Goal: Contribute content: Contribute content

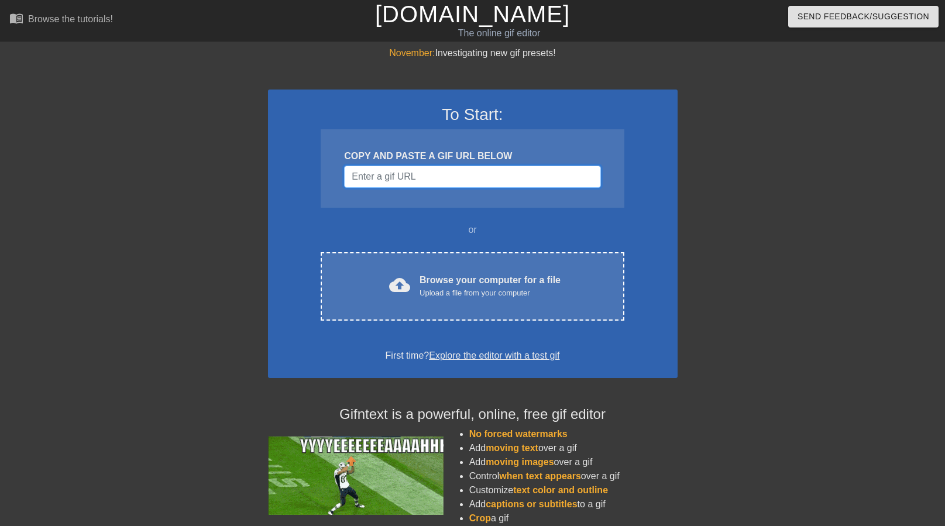
click at [474, 181] on input "Username" at bounding box center [472, 177] width 256 height 22
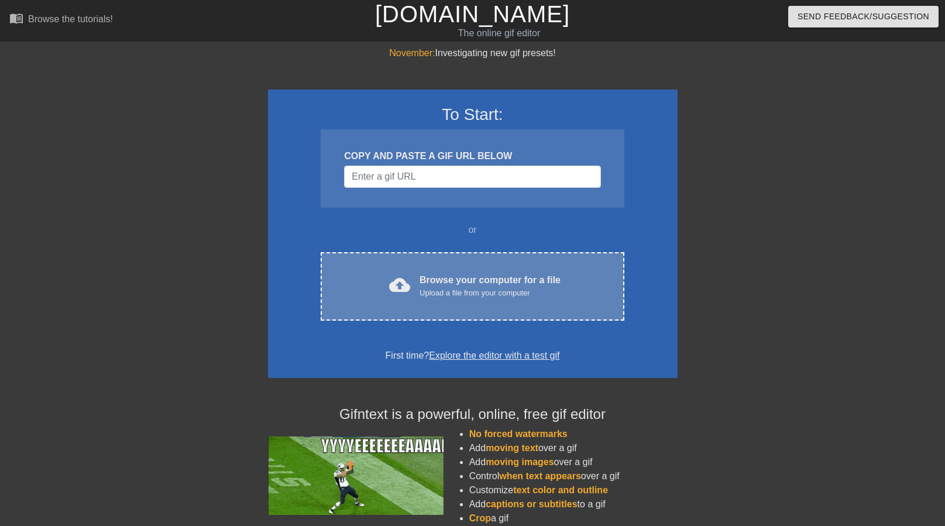
click at [449, 272] on div "cloud_upload Browse your computer for a file Upload a file from your computer C…" at bounding box center [472, 286] width 303 height 68
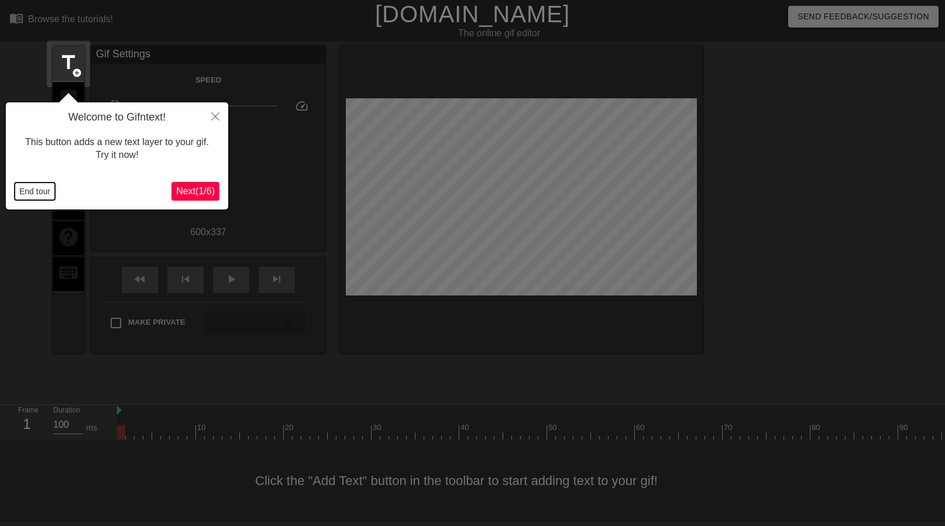
click at [39, 185] on button "End tour" at bounding box center [35, 192] width 40 height 18
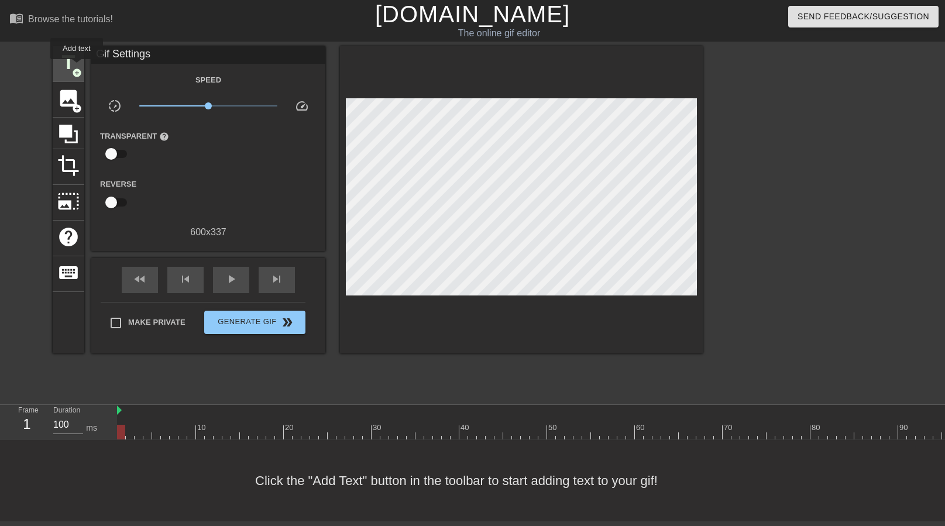
click at [77, 68] on span "add_circle" at bounding box center [77, 73] width 10 height 10
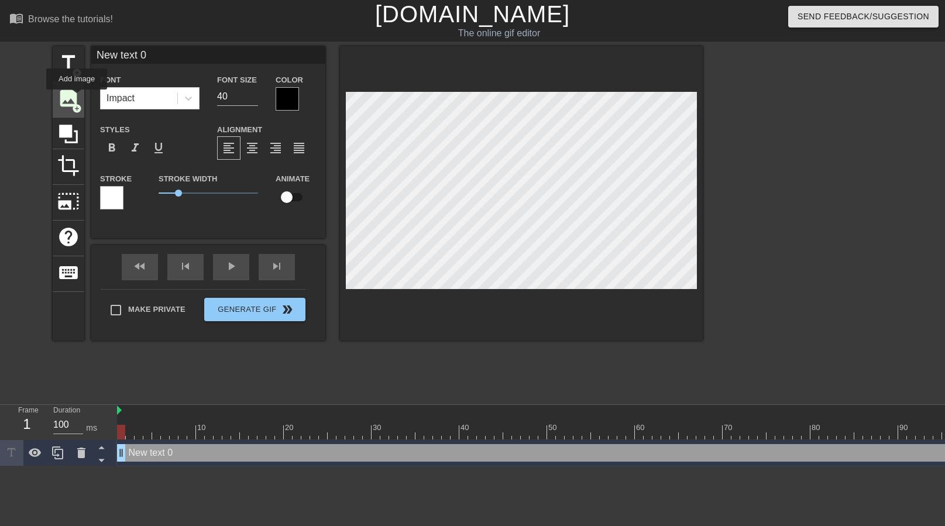
click at [77, 98] on span "image" at bounding box center [68, 98] width 22 height 22
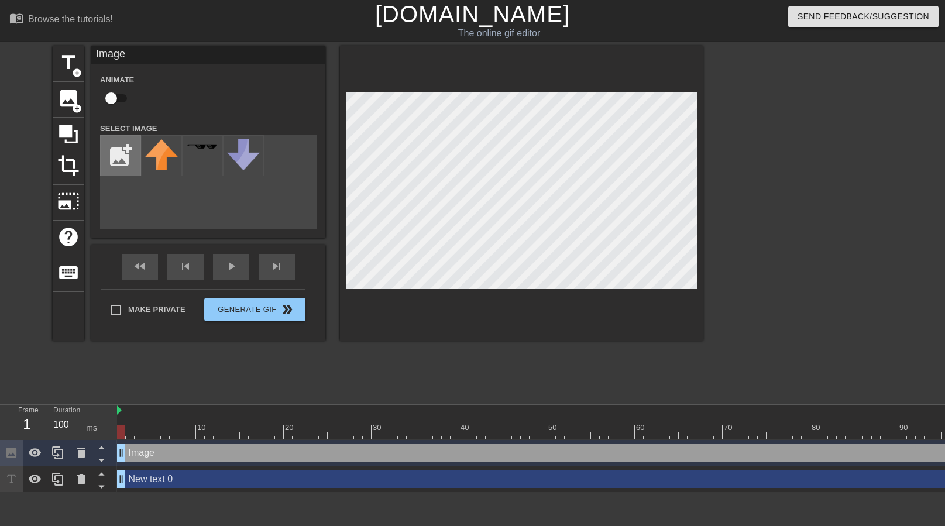
click at [120, 140] on input "file" at bounding box center [121, 156] width 40 height 40
type input "C:\fakepath\059d84c4af61d13a05758da24ff94d9b.jpg"
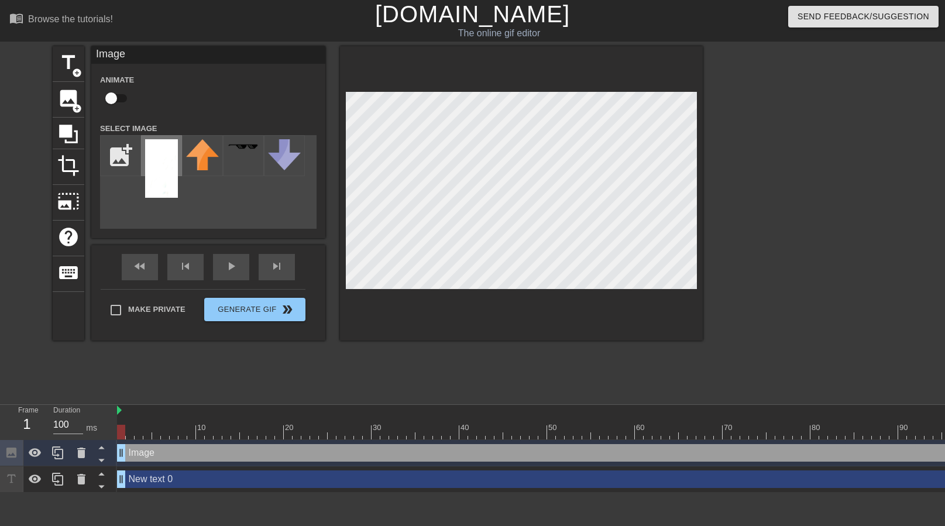
click at [154, 167] on img at bounding box center [161, 168] width 33 height 59
click at [105, 462] on icon at bounding box center [101, 460] width 15 height 15
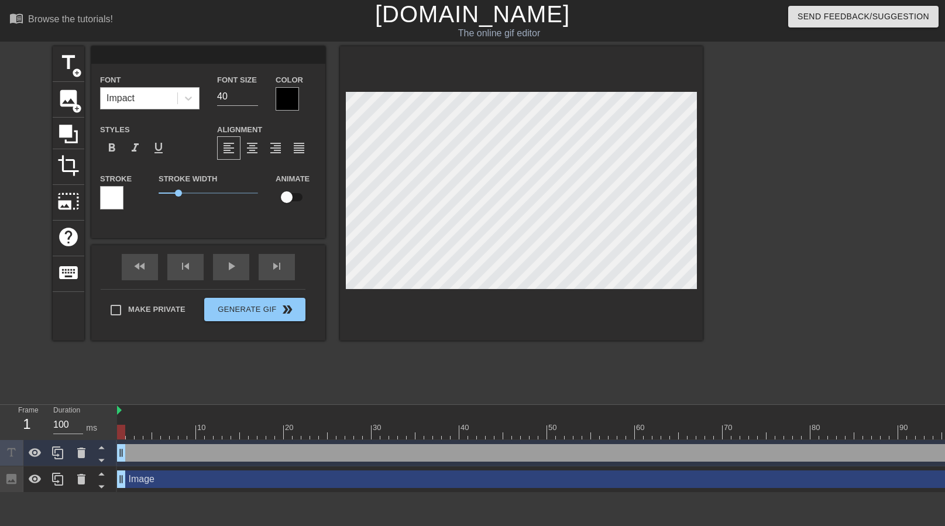
click at [163, 94] on div "Impact" at bounding box center [139, 98] width 77 height 21
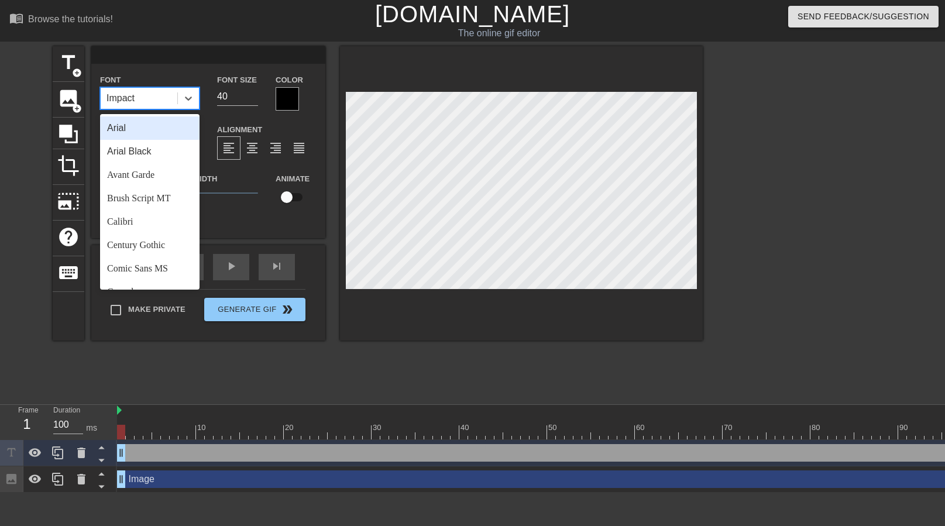
click at [153, 125] on div "Arial" at bounding box center [149, 127] width 99 height 23
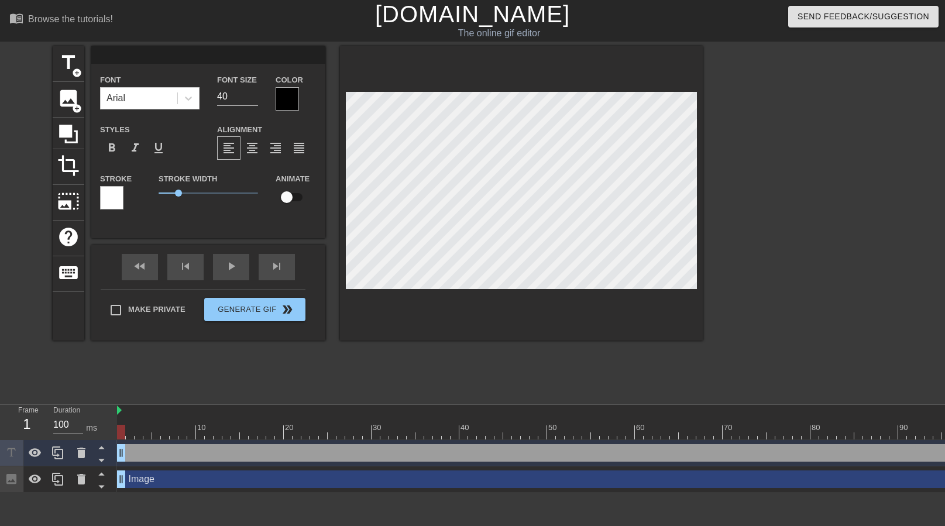
type input "g"
type textarea "g"
type input "go"
type textarea "go"
type input "go"
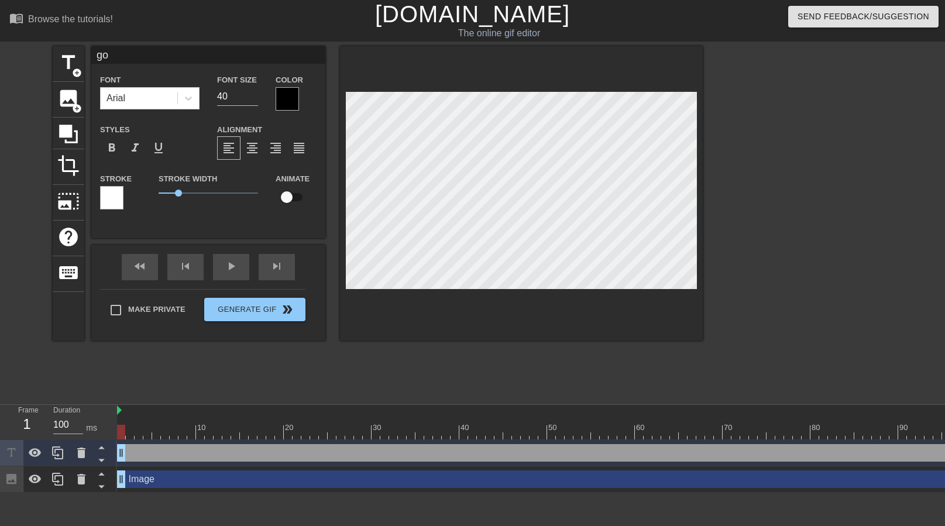
type textarea "go"
type input "go o"
type textarea "go o"
type input "go on"
type textarea "go on"
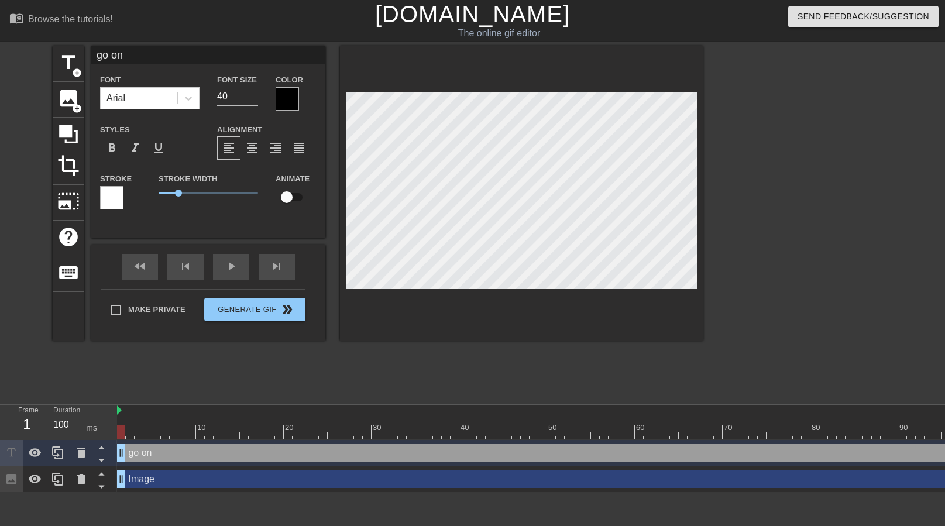
type input "go on"
type textarea "go on"
type input "go on l"
type textarea "go on l"
type input "go on li"
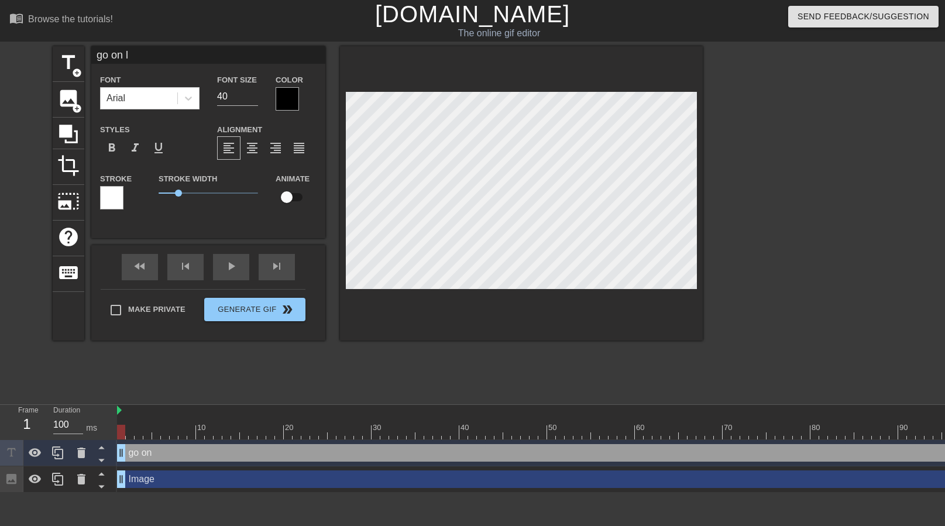
type textarea "go on li"
type input "go on lin"
type textarea "go on lin"
type input "go on link"
type textarea "go on link"
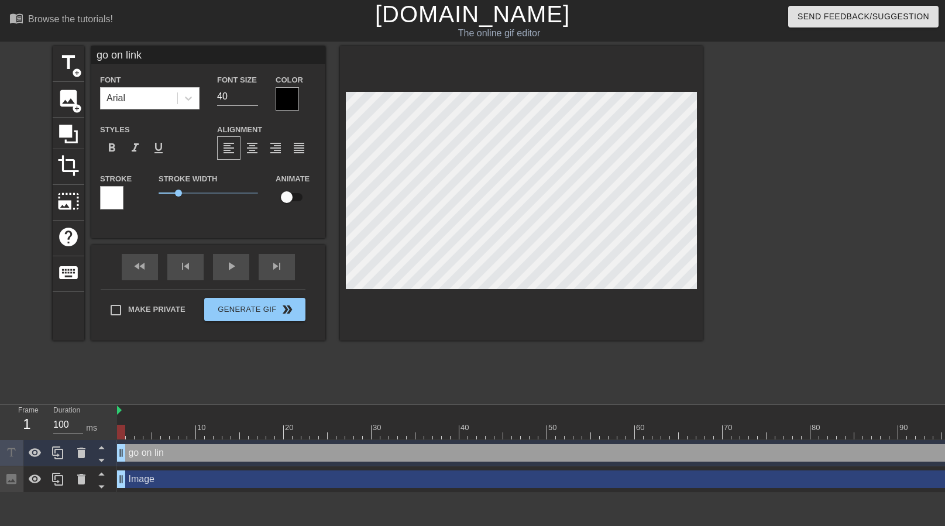
type input "go on [PERSON_NAME]"
type textarea "go on [PERSON_NAME]"
type input "go on linked"
type textarea "go on linked"
type input "go on linkedi"
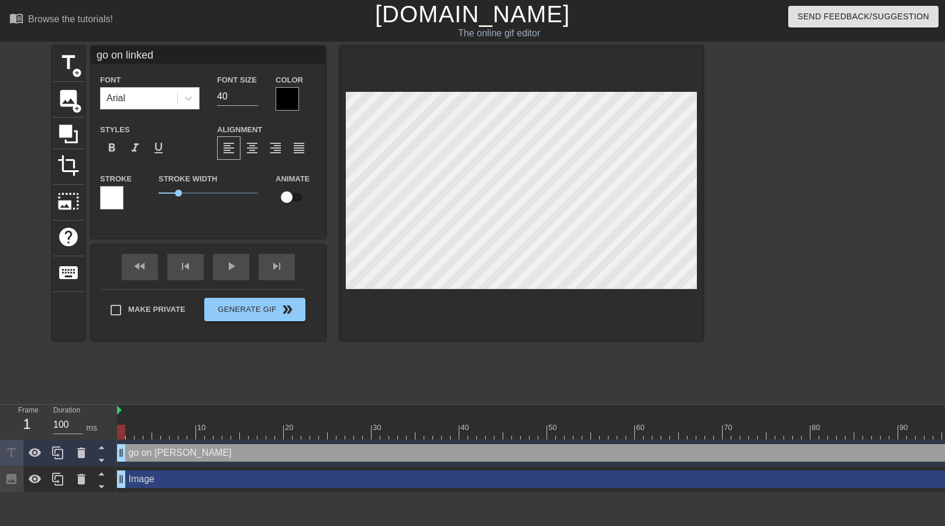
type textarea "go on linkedi"
type input "go on linkedin"
type textarea "go on linkedin"
type input "go on linkedin"
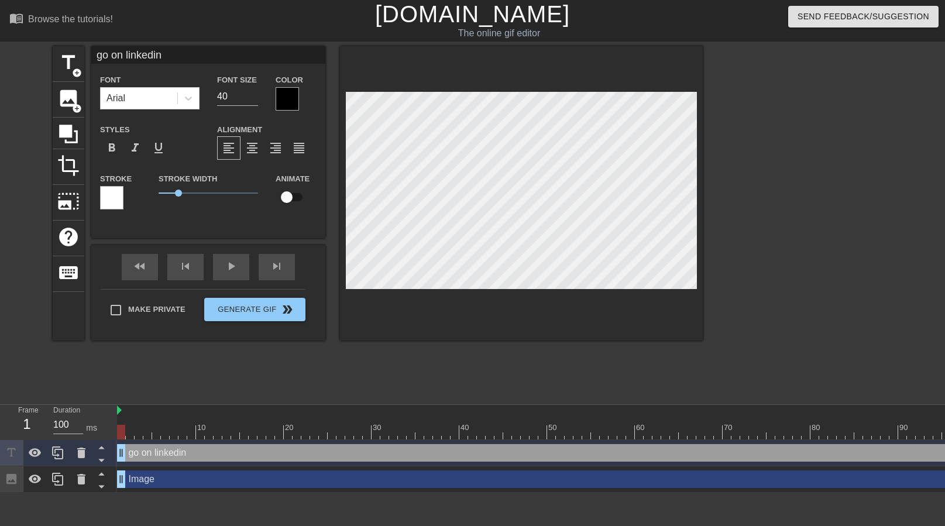
type textarea "go on linkedin"
type input "go on linkedin a"
type textarea "go on linkedin a"
type input "go on linkedin an"
type textarea "go on linkedin an"
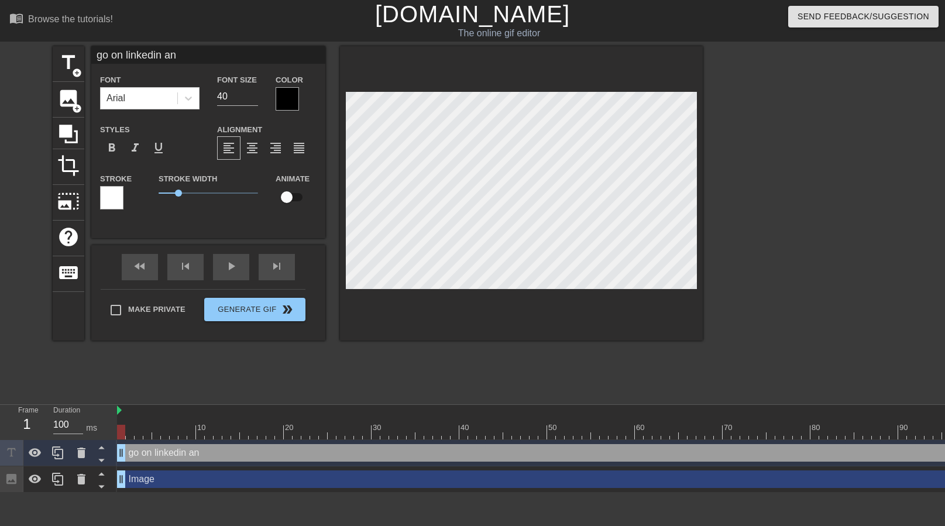
type input "go on linkedin and"
type textarea "go on linkedin and"
type input "go on linkedin and"
type textarea "go on linkedin and"
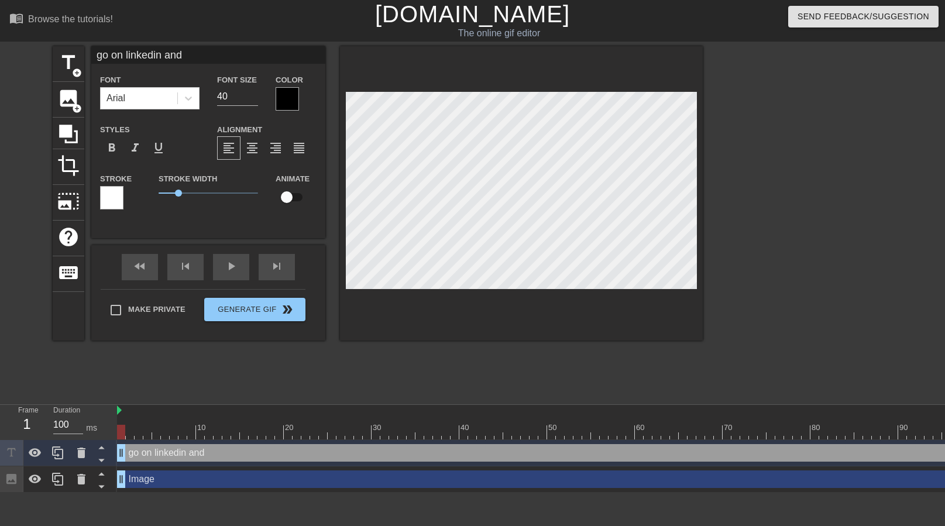
type input "go on linkedin and j"
type textarea "go on linkedin and j"
type input "go on linkedin and [PERSON_NAME]"
type textarea "go on linkedin and [PERSON_NAME]"
type input "go on linkedin and [PERSON_NAME]"
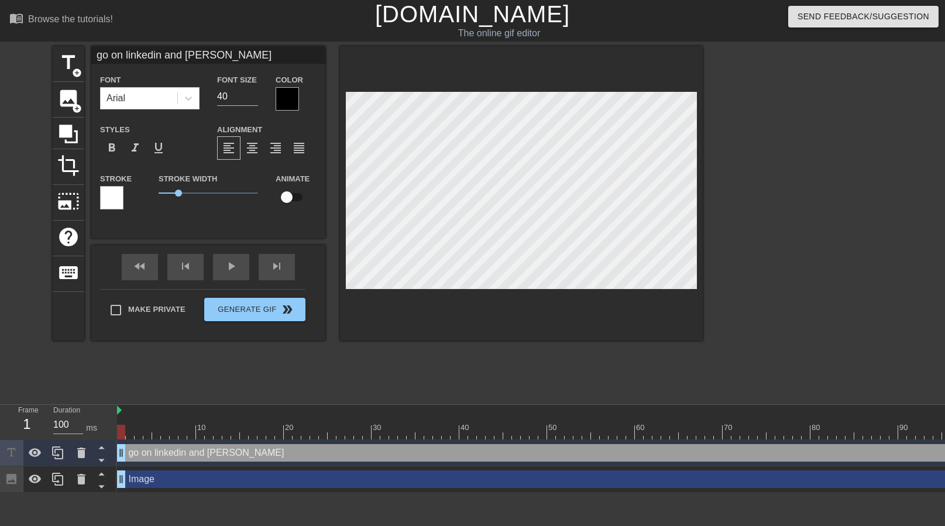
type textarea "go on linkedin and [PERSON_NAME]"
type input "go on linkedin and join"
type textarea "go on linkedin and join"
type input "go on linkedin and join"
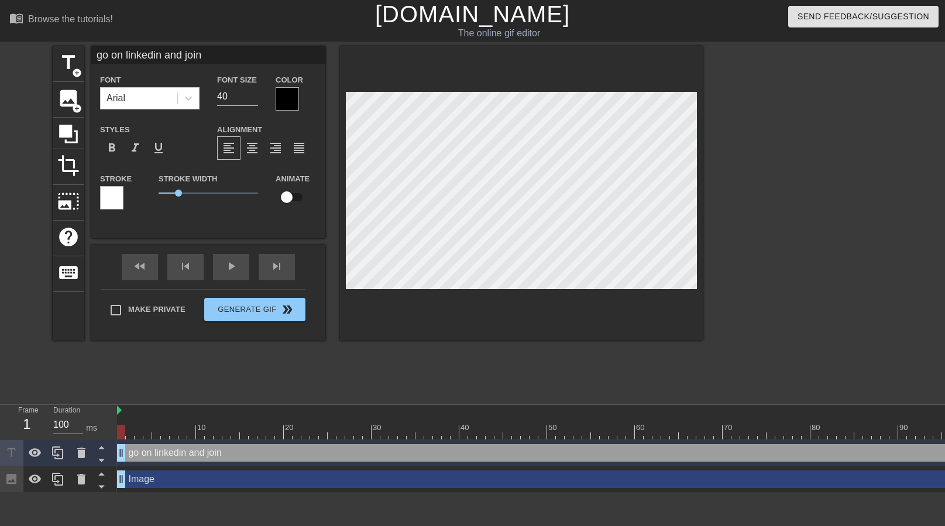
type textarea "go on linkedin and join"
type input "go on linkedin and joint"
type textarea "go on linkedin and join t"
type input "go on linkedin and jointh"
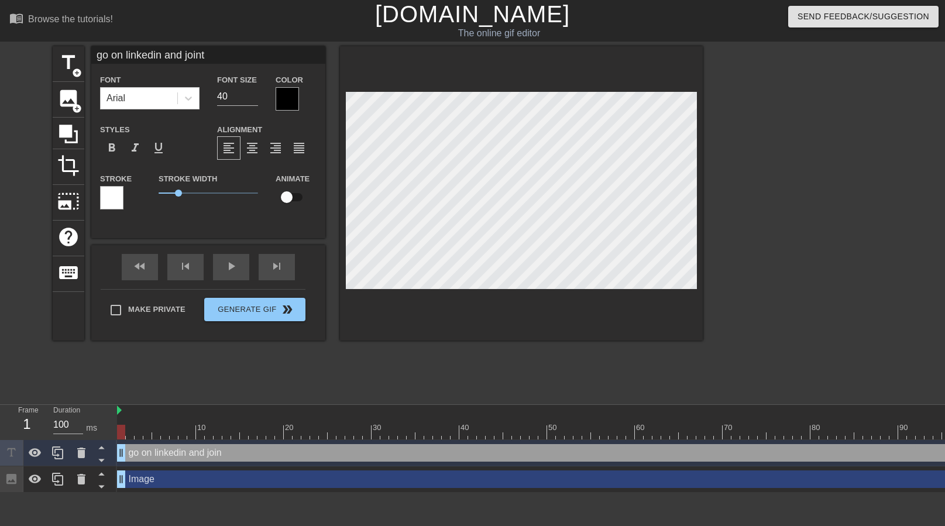
type textarea "go on linkedin and join th"
type input "go on linkedin and jointhe"
type textarea "go on linkedin and join the"
type input "go on linkedin and jointhe"
type textarea "go on linkedin and join the"
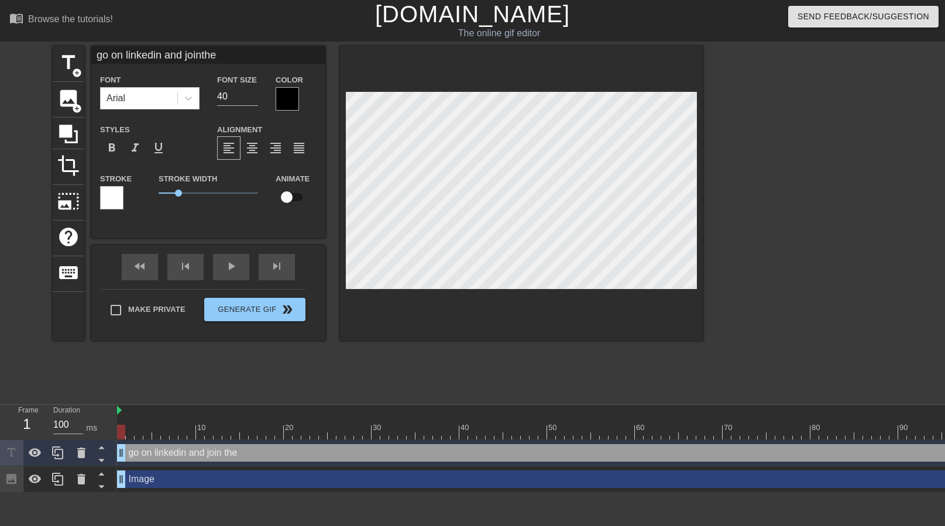
type input "go on linkedin and jointhe M"
type textarea "go on linkedin and join the M"
type input "go on linkedin and jointhe Mi"
type textarea "go on linkedin and join the Mi"
type input "go on linkedin and jointhe Min"
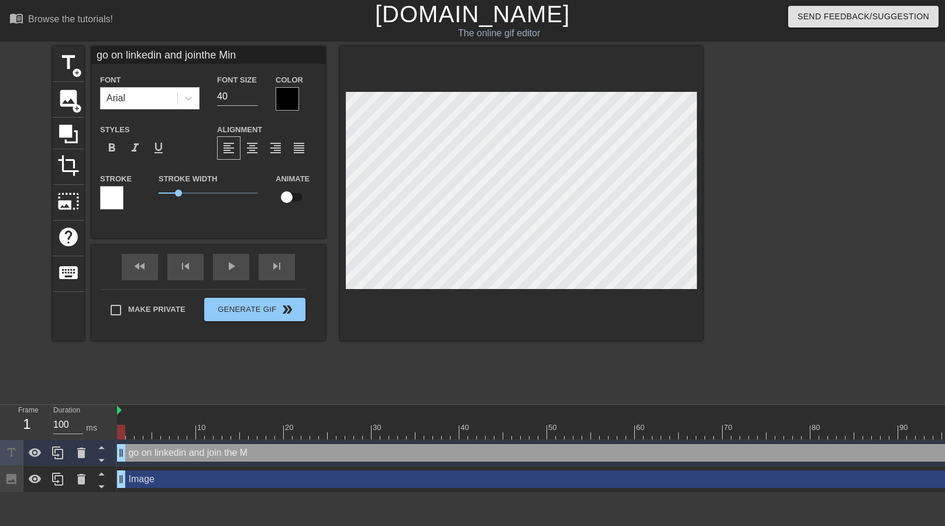
type textarea "go on linkedin and join the Min"
type input "go on linkedin and jointhe Mind"
type textarea "go on linkedin and join the Mind"
type input "go on linkedin and jointhe MindS"
type textarea "go on linkedin and join the MindSh"
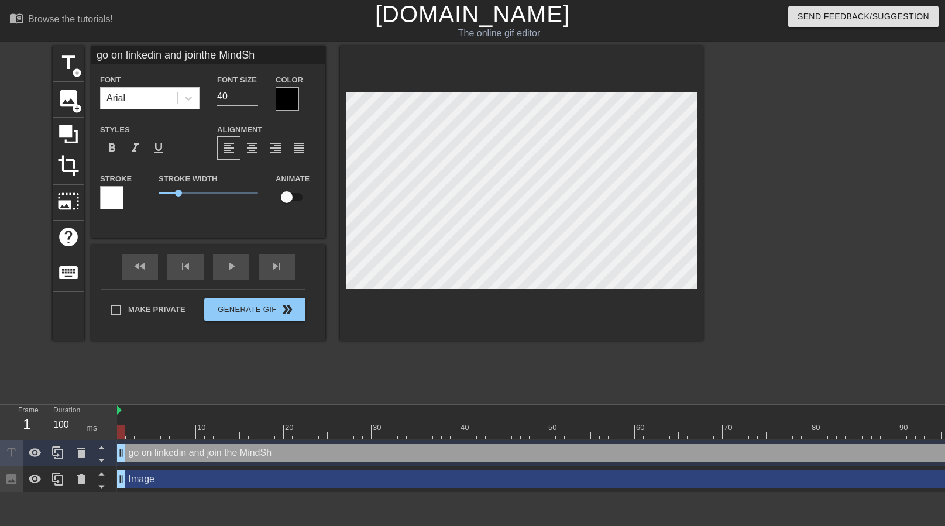
type input "go on linkedin and jointhe MindS"
type textarea "go on linkedin and join the MindS"
type input "go on linkedin and jointhe Mind"
type textarea "go on linkedin and join the Mind"
type input "go on linkedin and jointhe Minds"
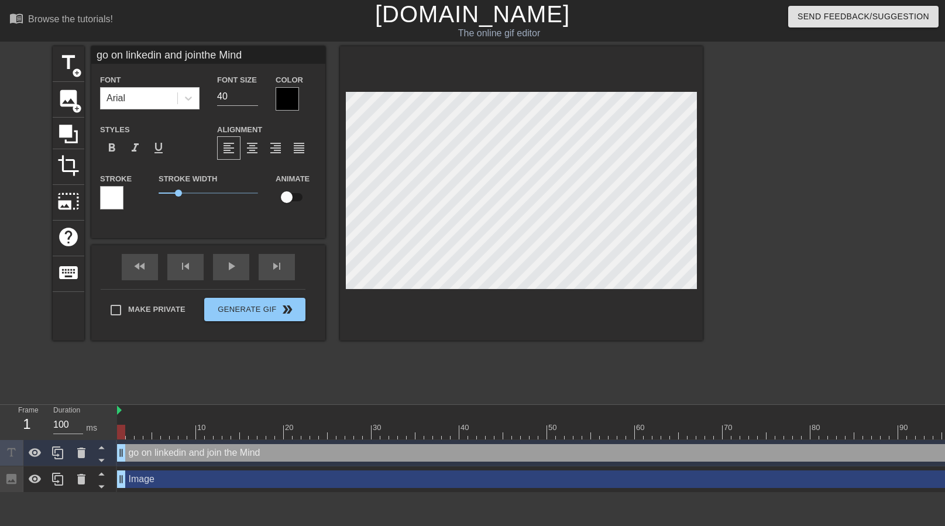
type textarea "go on linkedin and join the Minds"
type input "go on linkedin and jointhe Mindsh"
type textarea "go on linkedin and join the Mindsh"
type input "go on linkedin and jointhe Mindsha"
type textarea "go on linkedin and join the Mindsha"
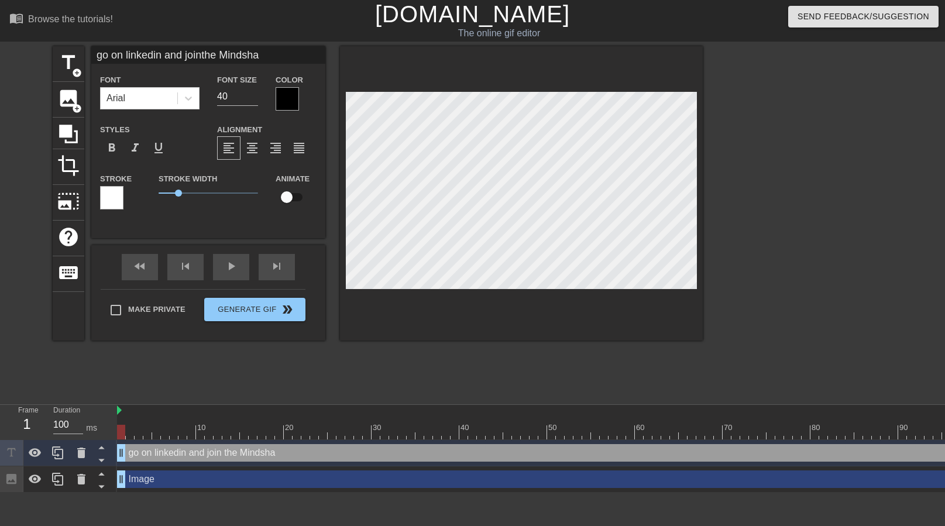
type input "go on linkedin and jointhe Mindshar"
type textarea "go on linkedin and join the Mindshar"
type input "go on linkedin and jointhe Mindshare"
type textarea "go on linkedin and join the Mindshare"
type input "go on linkedin and jointhe Mindshare"
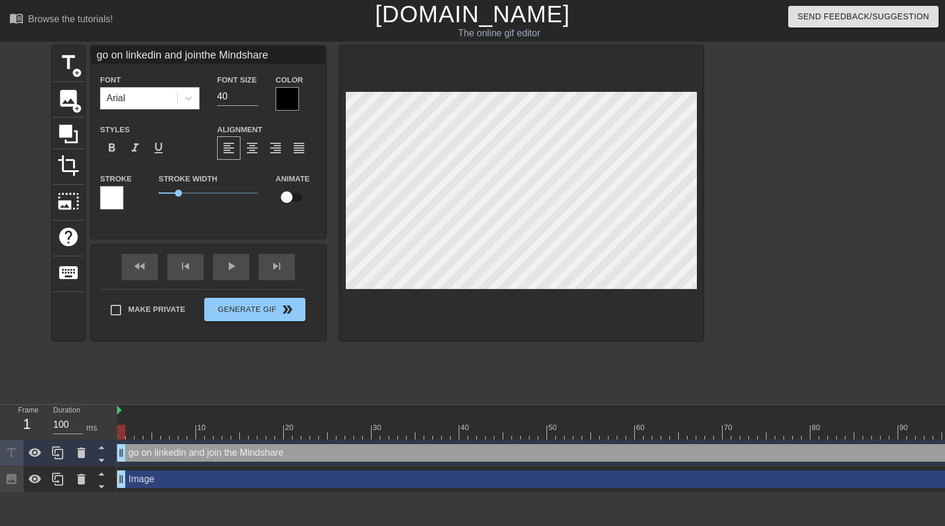
type textarea "go on linkedin and join the Mindshare"
type input "go on linkedin and jointhe Mindshare a"
type textarea "go on linkedin and join the Mindshare a"
type input "go on linkedin and jointhe Mindshare"
type textarea "go on linkedin and join the Mindshare"
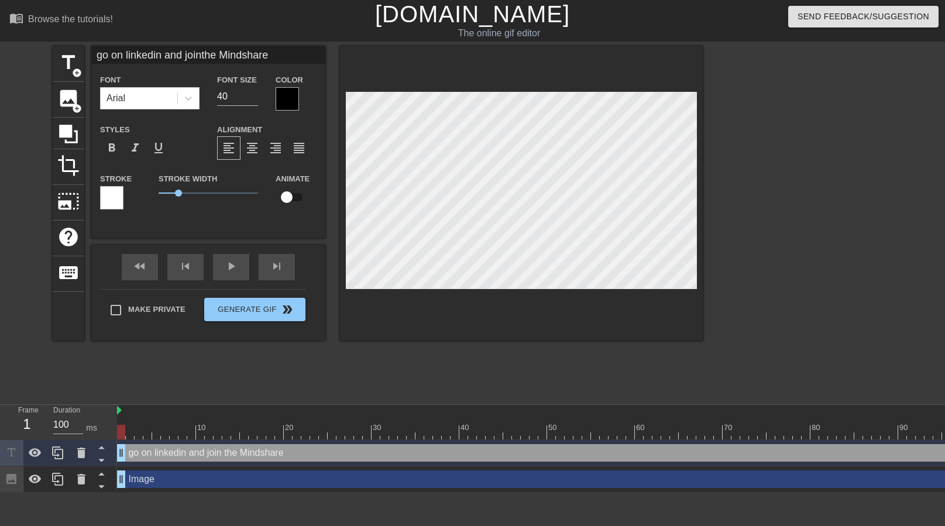
type input "go on linkedin and jointhe Mindshare A"
type textarea "go on linkedin and join the Mindshare A"
type input "go on linkedin and jointhe Mindshare AI"
type textarea "go on linkedin and join the Mindshare AI"
type input "go on linkedin and jointhe Mindshare AI g"
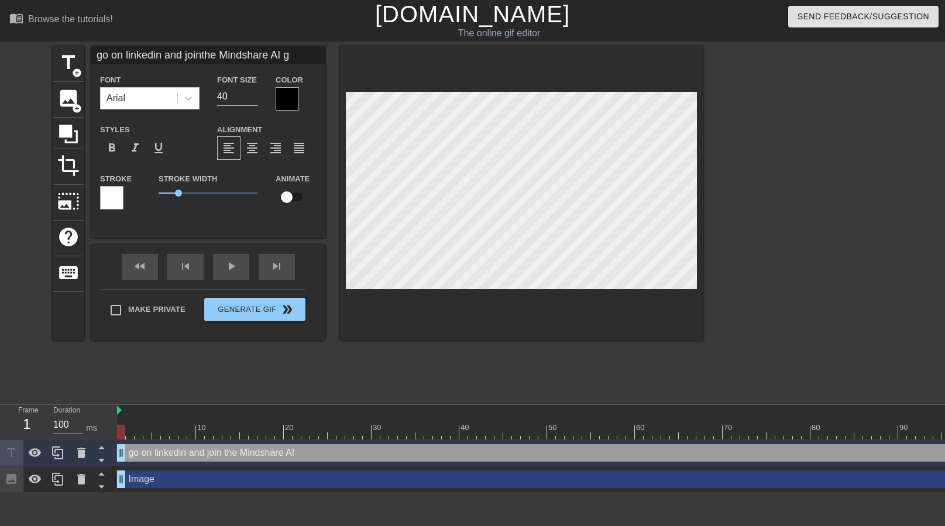
type textarea "go on linkedin and join the Mindshare AI gr"
type input "go on linkedin and jointhe Mindshare AI gro"
type textarea "go on linkedin and join the Mindshare AI gro"
type input "go on linkedin and jointhe Mindshare AI grou"
type textarea "go on linkedin and join the Mindshare AI grou"
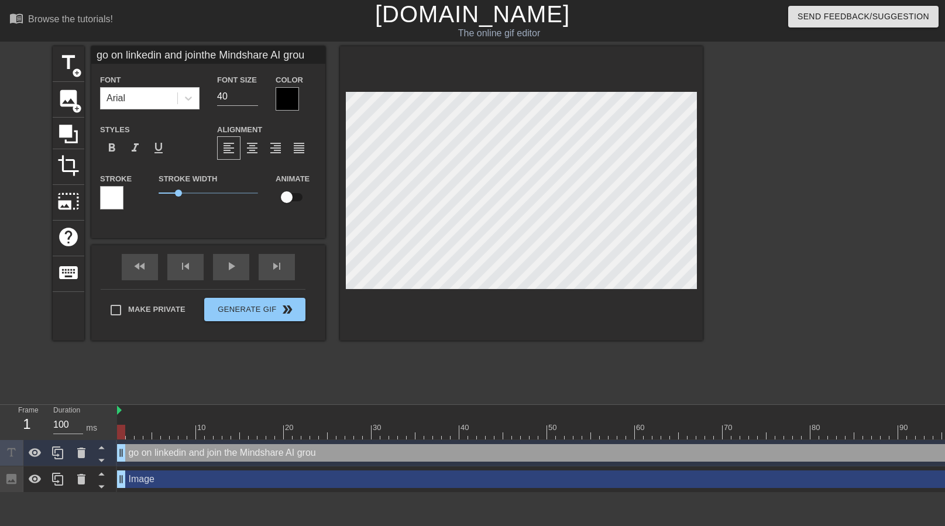
scroll to position [1, 5]
type input "go on linkedin and jointhe Mindshare AI group"
type textarea "go on linkedin and join the Mindshare AI group"
click at [257, 148] on span "format_align_center" at bounding box center [252, 148] width 14 height 14
click at [245, 91] on input "40" at bounding box center [237, 96] width 41 height 19
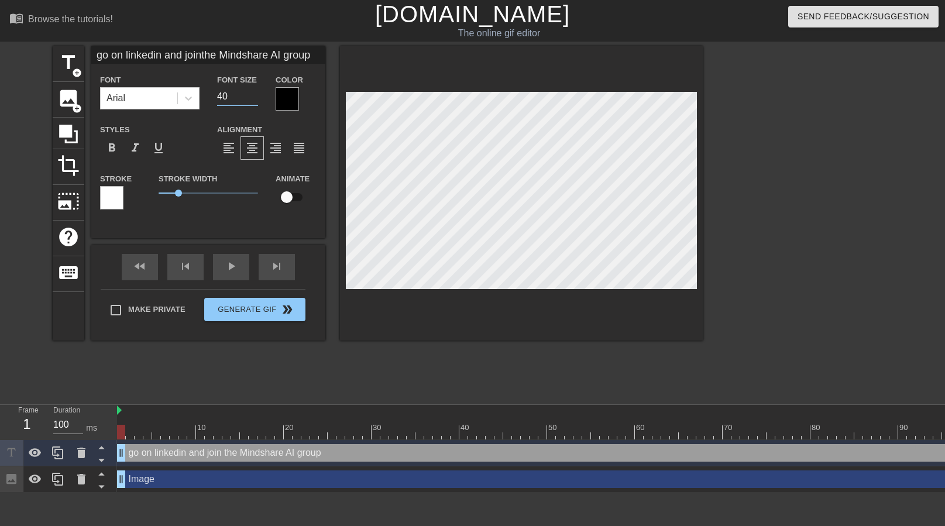
type input "go on linkedin and jointhe Mindshare AI group"
type input "39"
click at [256, 100] on input "39" at bounding box center [237, 96] width 41 height 19
type input "go on linkedin and jointhe Mindshare AI group"
type input "38"
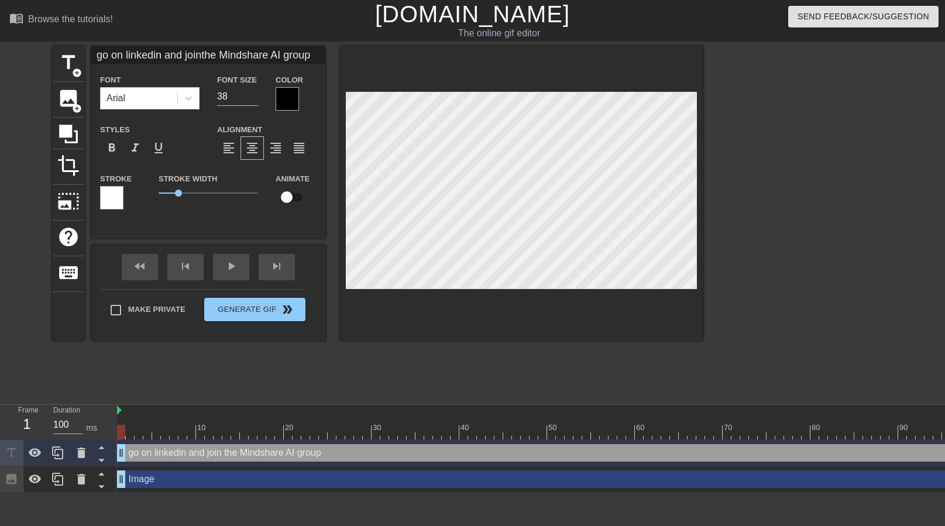
click at [256, 100] on input "38" at bounding box center [237, 96] width 41 height 19
type input "go on linkedin and jointhe Mindshare AI group"
type input "37"
click at [256, 100] on input "37" at bounding box center [237, 96] width 41 height 19
type input "go on linkedin and jointhe Mindshare AI group"
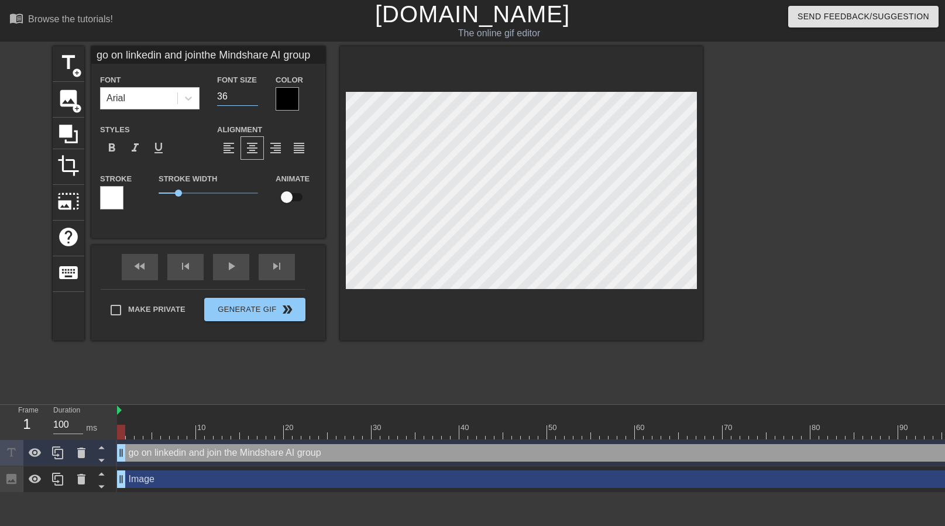
type input "36"
click at [256, 100] on input "36" at bounding box center [237, 96] width 41 height 19
type input "go on linkedin and jointhe Mindshare AI group"
type input "35"
click at [256, 100] on input "35" at bounding box center [237, 96] width 41 height 19
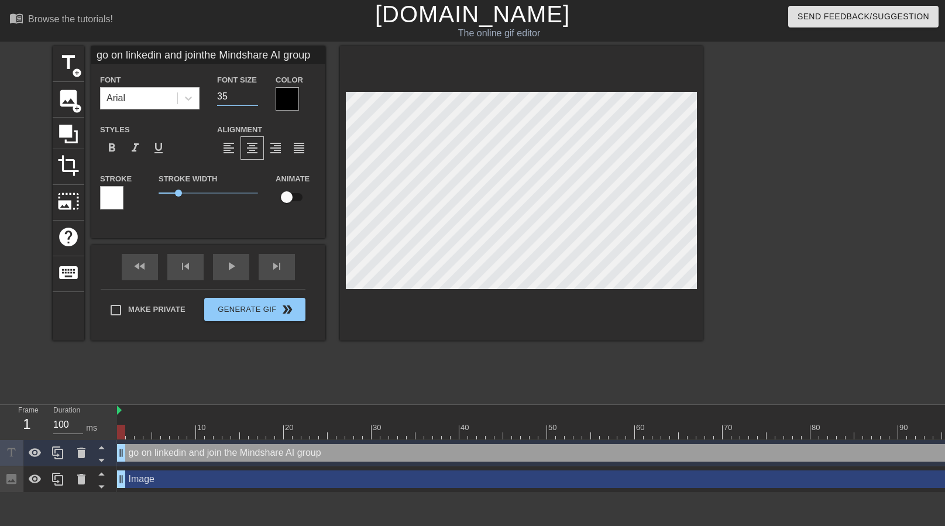
type input "go on linkedin and jointhe Mindshare AI group"
type input "34"
click at [256, 100] on input "34" at bounding box center [237, 96] width 41 height 19
type input "go on linkedin and jointhe Mindshare AI group"
type input "33"
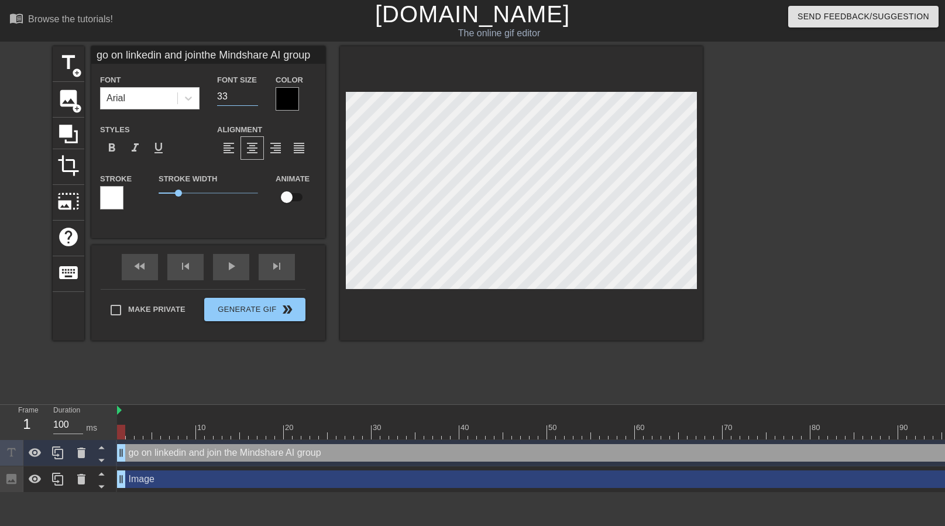
click at [256, 100] on input "33" at bounding box center [237, 96] width 41 height 19
type input "go on linkedin and jointhe Mindshare AI group"
type input "32"
click at [256, 100] on input "32" at bounding box center [237, 96] width 41 height 19
type input "go on linkedin and jointhe Mindshare AI group"
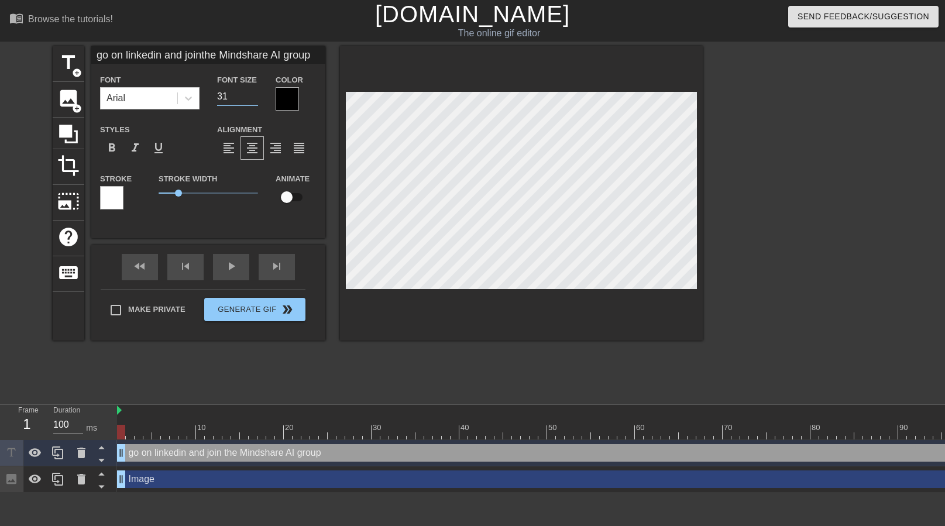
type input "31"
click at [256, 100] on input "31" at bounding box center [237, 96] width 41 height 19
type input "go on linkedin and jointhe Mindshare AI group"
type input "30"
click at [256, 100] on input "30" at bounding box center [237, 96] width 41 height 19
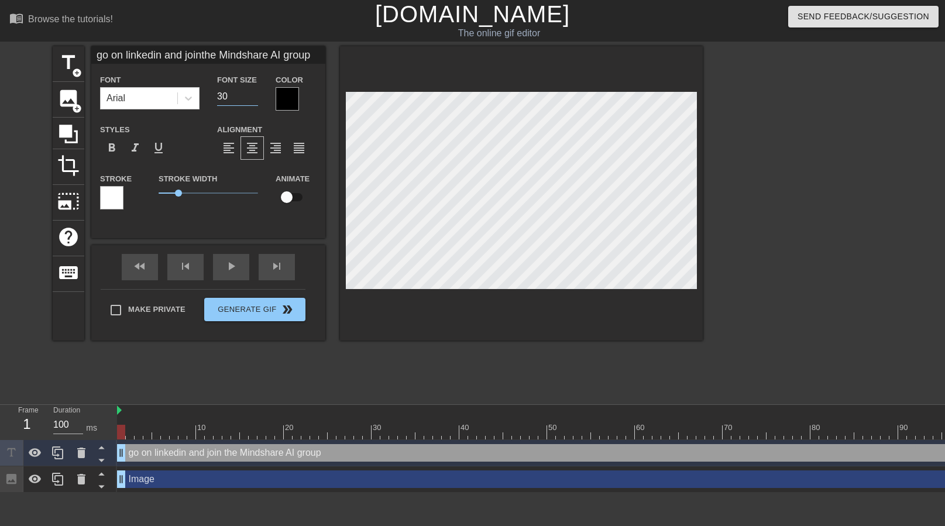
type input "go on linkedin and jointhe Mindshare AI group"
type input "29"
click at [256, 100] on input "29" at bounding box center [237, 96] width 41 height 19
type input "go on linkedin and jointhe Mindshare AI group"
type input "28"
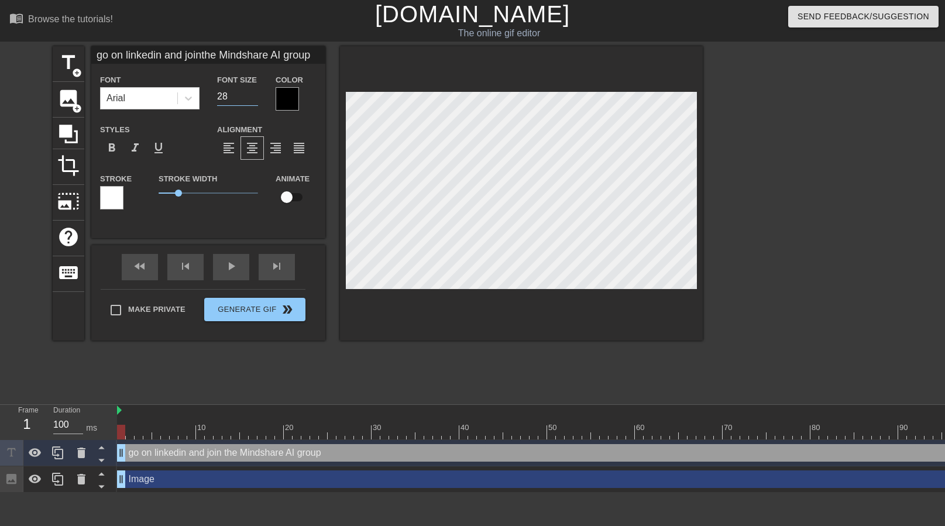
click at [256, 100] on input "28" at bounding box center [237, 96] width 41 height 19
type input "go on linkedin and jointhe Mindshare AI group"
type input "27"
click at [256, 100] on input "27" at bounding box center [237, 96] width 41 height 19
type input "go on linkedin and jointhe Mindshare AI group"
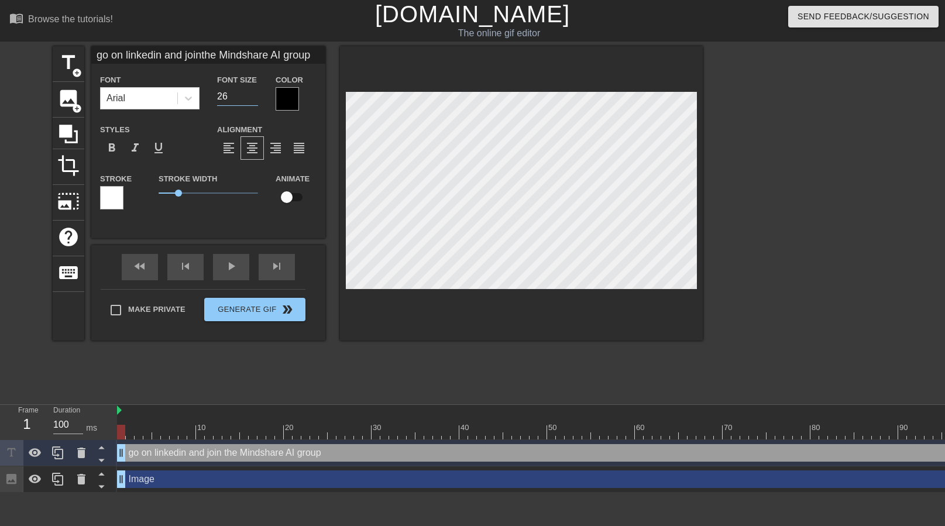
type input "26"
click at [256, 100] on input "26" at bounding box center [237, 96] width 41 height 19
type input "go on linkedin and jointhe Mindshare AI group"
type input "25"
click at [256, 100] on input "25" at bounding box center [237, 96] width 41 height 19
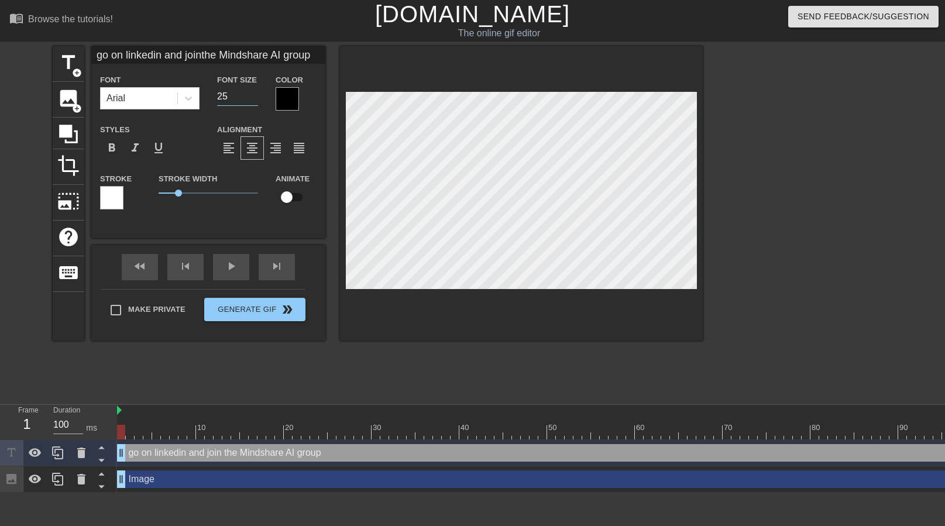
type input "go on linkedin and jointhe Mindshare AI group"
type input "24"
click at [256, 100] on input "24" at bounding box center [237, 96] width 41 height 19
click at [117, 153] on span "format_bold" at bounding box center [112, 148] width 14 height 14
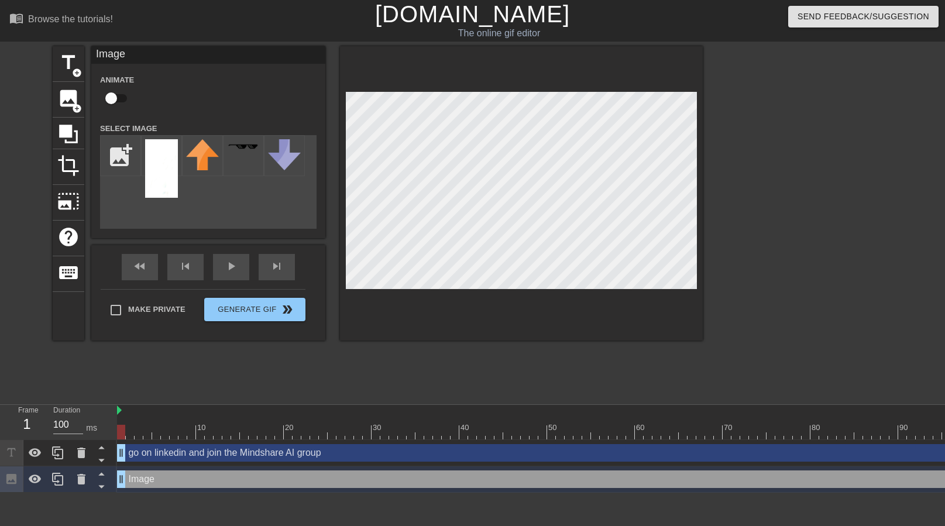
click at [582, 336] on div at bounding box center [521, 193] width 363 height 294
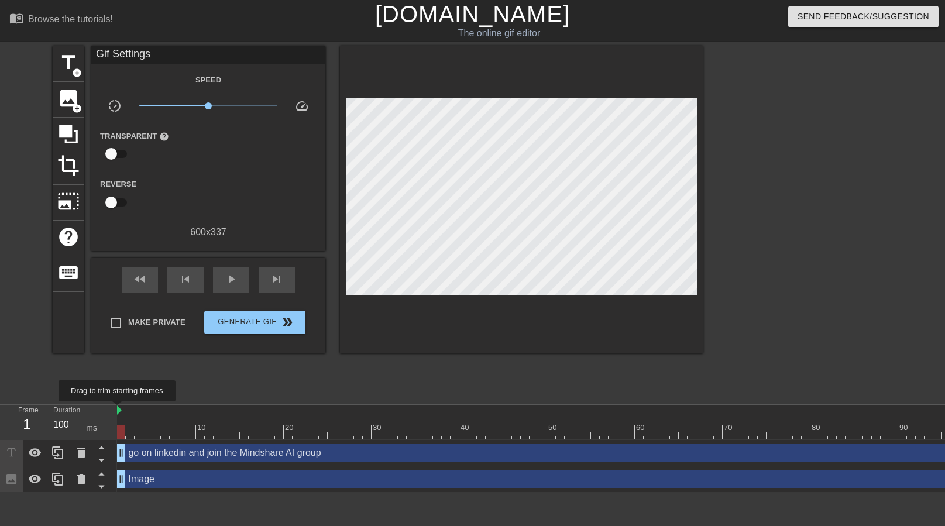
click at [120, 410] on img at bounding box center [119, 409] width 5 height 9
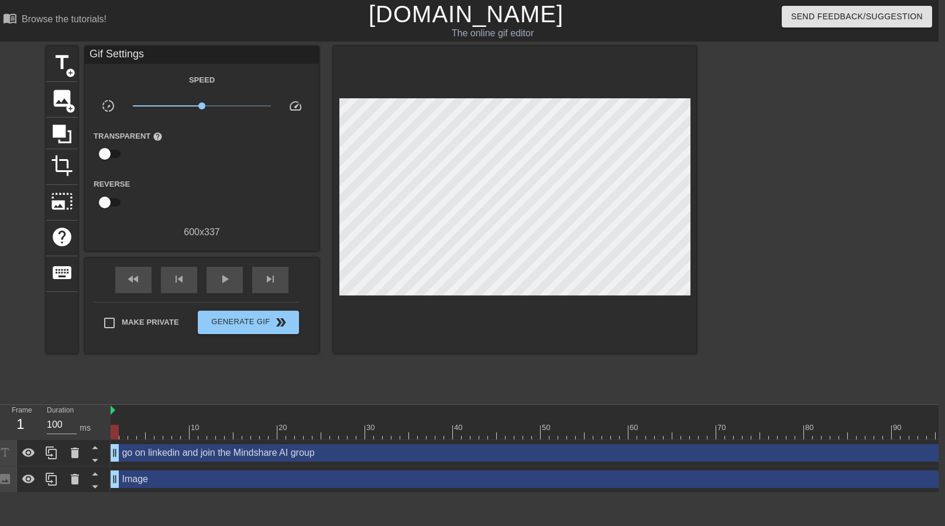
scroll to position [0, 0]
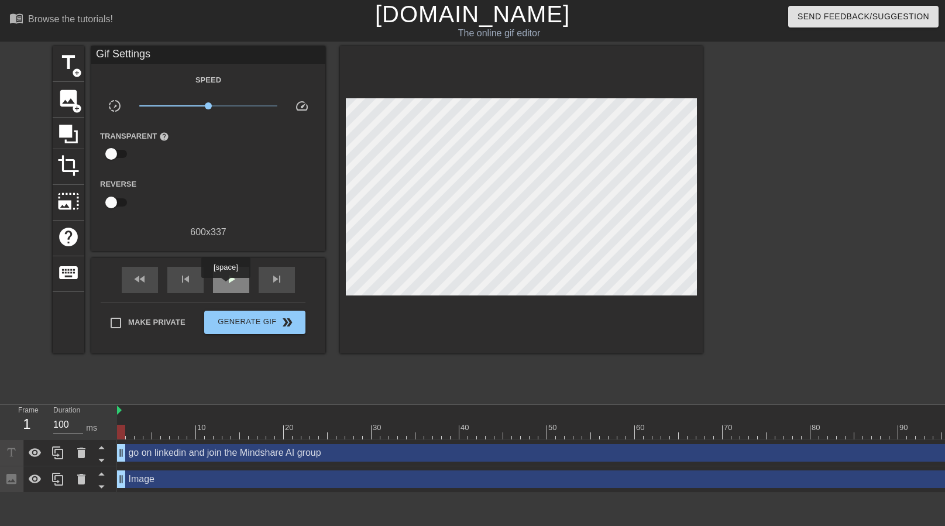
click at [225, 284] on span "play_arrow" at bounding box center [231, 279] width 14 height 14
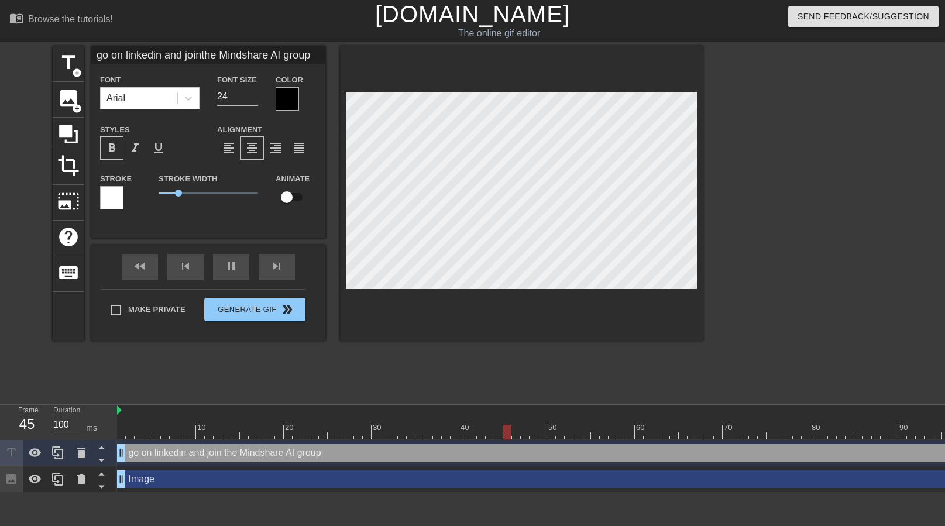
click at [502, 335] on div at bounding box center [521, 193] width 363 height 294
click at [573, 324] on div at bounding box center [521, 193] width 363 height 294
type input "go on linkedin and jointhe AMindshare AI group"
type textarea "go on linkedin and join the AMindshare AI group"
type input "go on linkedin and jointhe AIMindshare AI group"
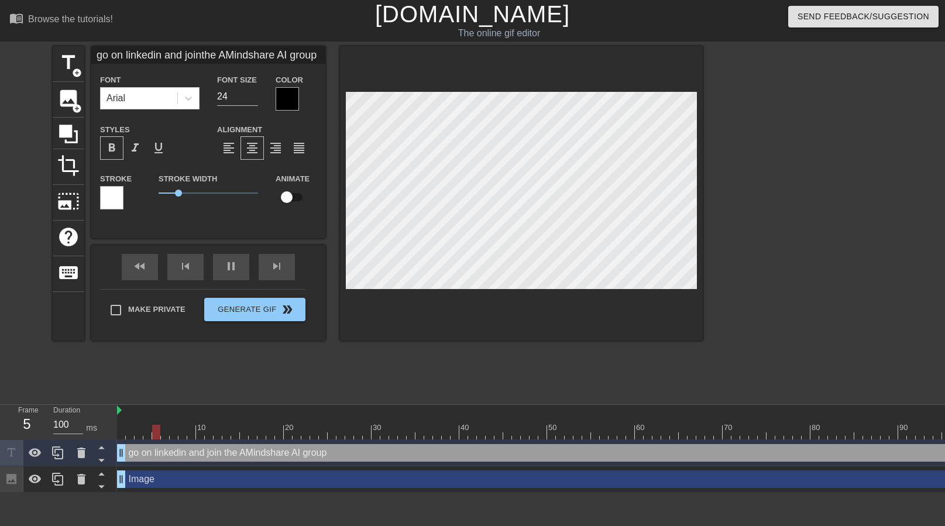
type textarea "go on linkedin and join the AIMindshare AI group"
type input "go on linkedin and jointhe AI Mindshare AI group"
type textarea "go on linkedin and join the AI Mindshare AI group"
type input "go on linkedin and jointhe AI Mindshare group"
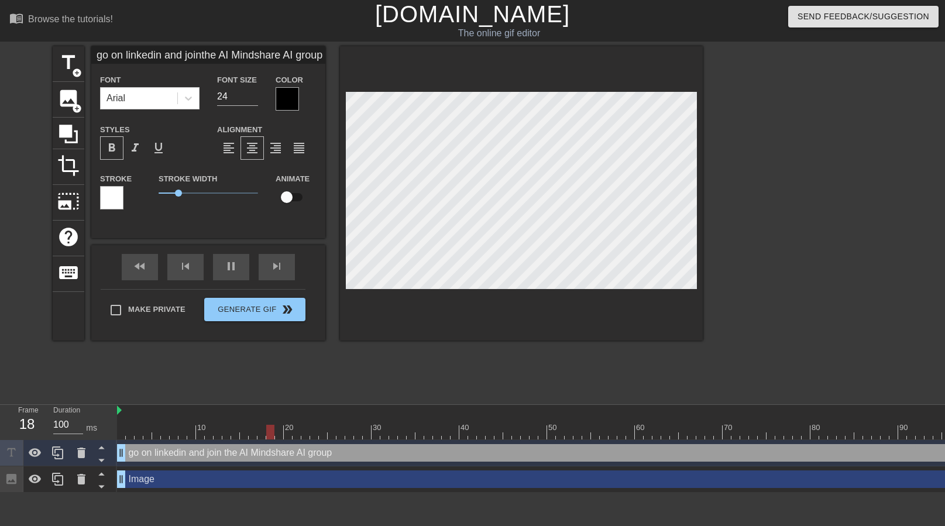
type textarea "go on linkedin and join the AI Mindshare group"
type input "go on linkedin and jointhe AI Mindshare group"
type textarea "go on linkedin and join the AI Mindshare group"
click at [552, 344] on div "title add_circle image add_circle crop photo_size_select_large help keyboard go…" at bounding box center [378, 221] width 650 height 351
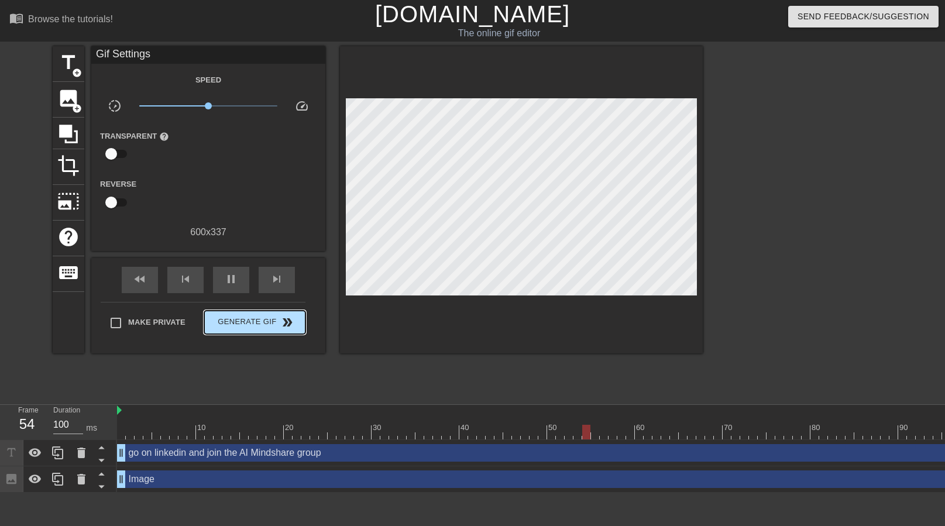
click at [257, 311] on button "Generate Gif double_arrow" at bounding box center [254, 322] width 101 height 23
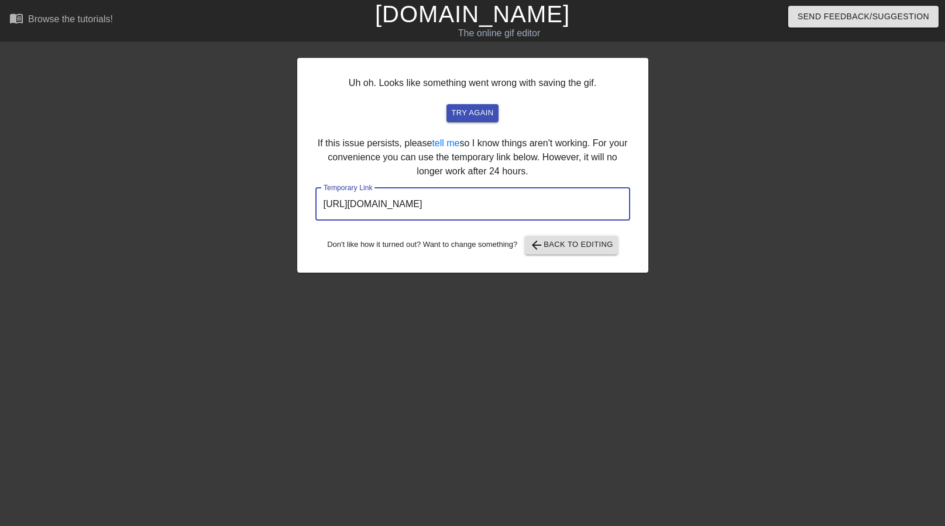
drag, startPoint x: 558, startPoint y: 201, endPoint x: 319, endPoint y: 202, distance: 238.1
click at [319, 202] on input "[URL][DOMAIN_NAME]" at bounding box center [472, 204] width 315 height 33
